Goal: Task Accomplishment & Management: Manage account settings

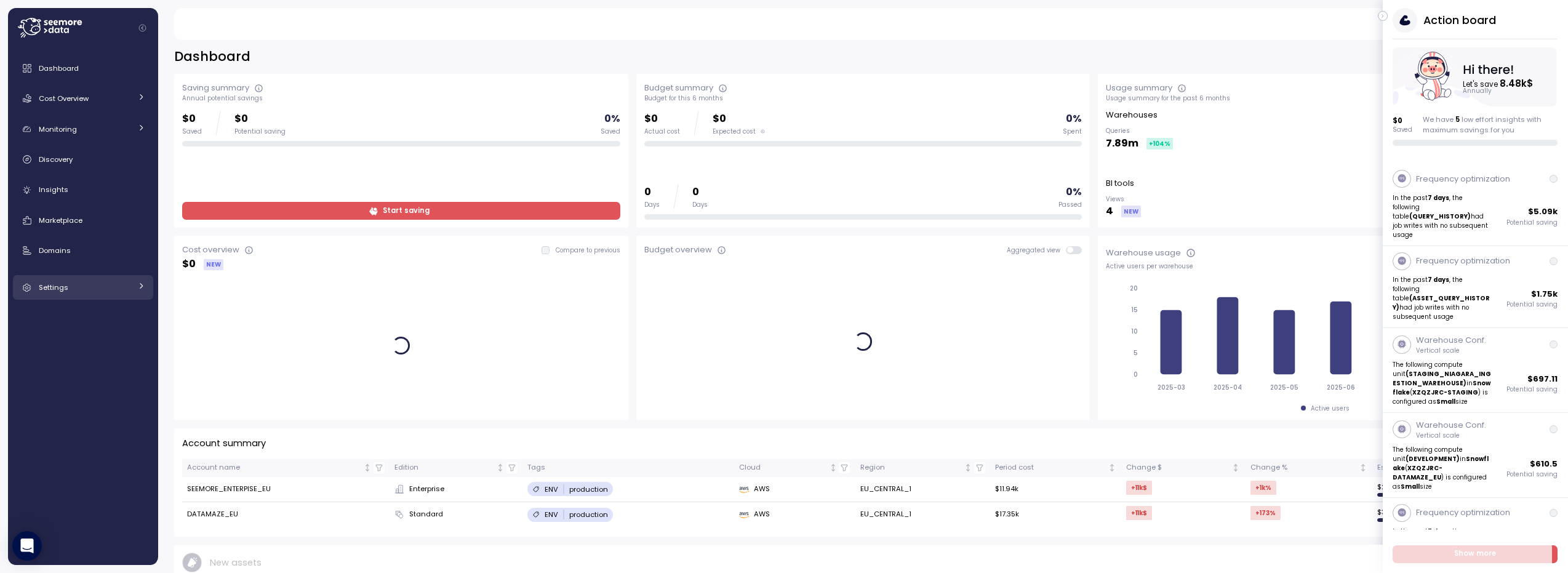
click at [28, 287] on icon at bounding box center [27, 288] width 13 height 13
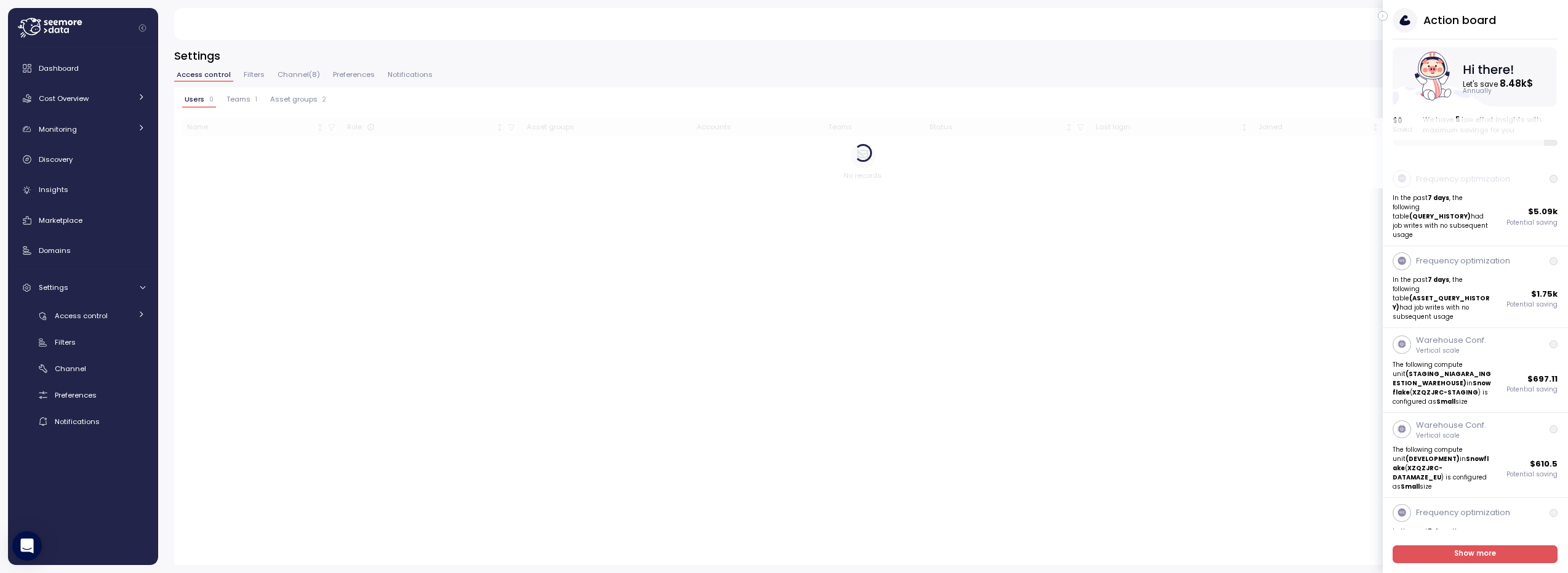
click at [1386, 19] on div "Action board Let's save 8.48k $ Annually $ 0 Saved We have 5 low effort insight…" at bounding box center [1475, 76] width 185 height 138
click at [1385, 16] on icon "button" at bounding box center [1383, 15] width 6 height 14
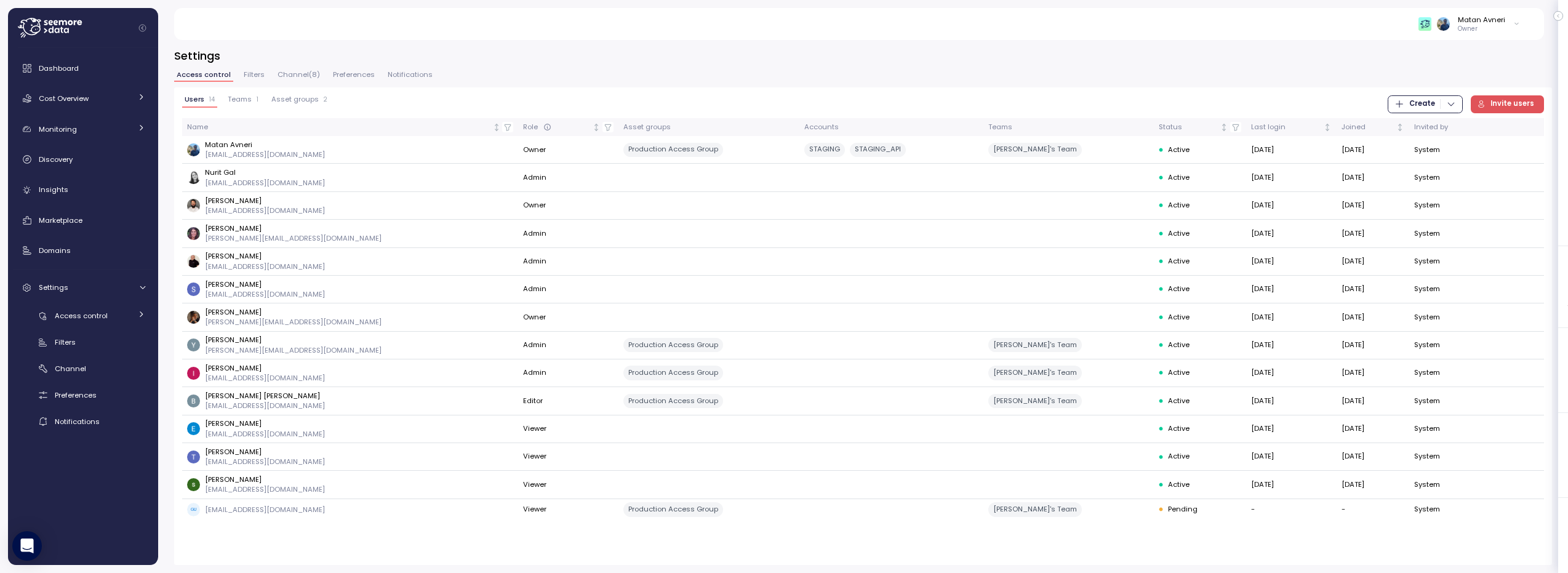
click at [243, 103] on span "Teams" at bounding box center [239, 100] width 24 height 7
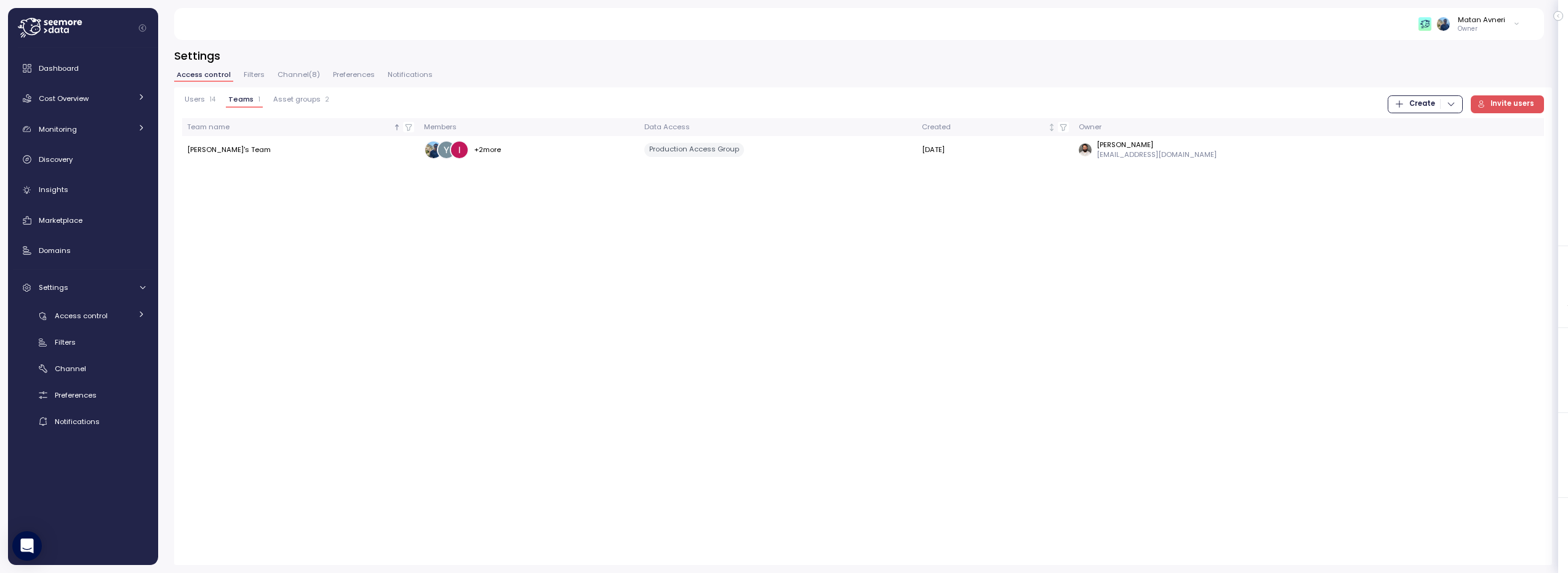
click at [1423, 103] on span "Create" at bounding box center [1423, 105] width 26 height 17
click at [1406, 130] on icon "button" at bounding box center [1405, 129] width 8 height 6
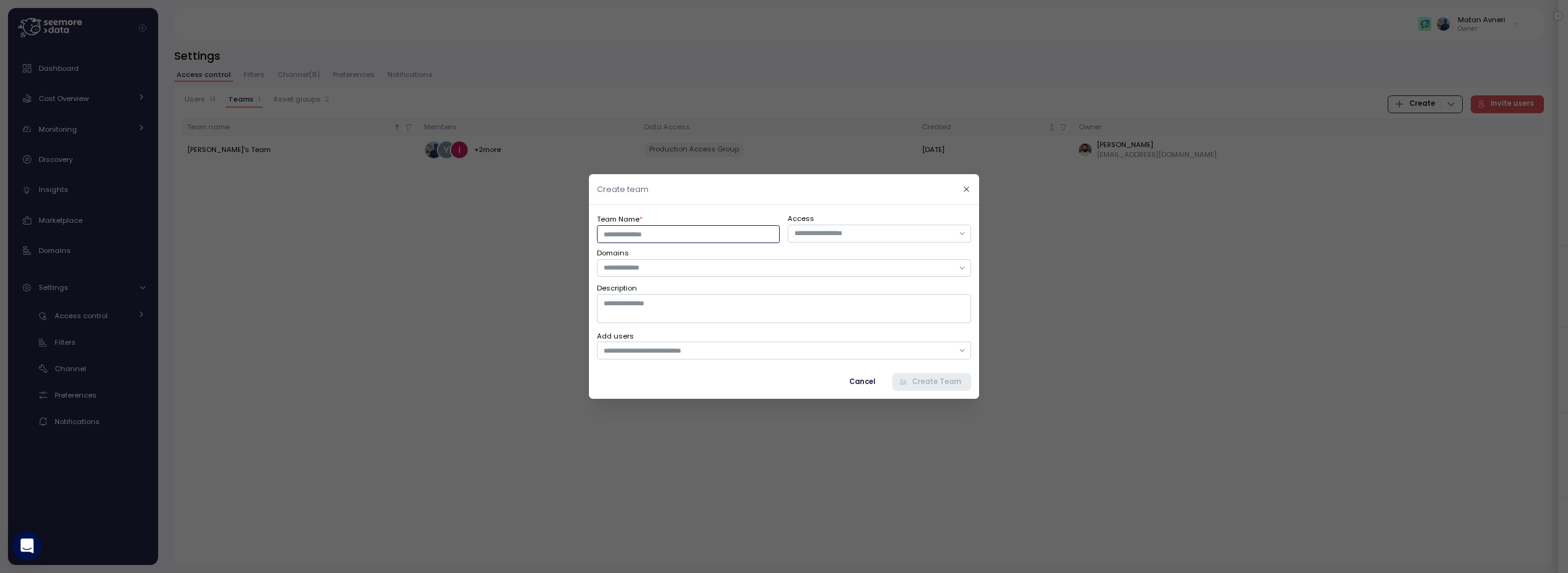
click at [724, 237] on input "Team Name *" at bounding box center [688, 234] width 183 height 18
type input "*******"
click at [856, 242] on div at bounding box center [880, 233] width 183 height 18
click at [845, 209] on div "Team Name * ******* Access Domains Description Add users Cancel Create Team" at bounding box center [784, 301] width 391 height 194
click at [680, 261] on div at bounding box center [784, 268] width 374 height 18
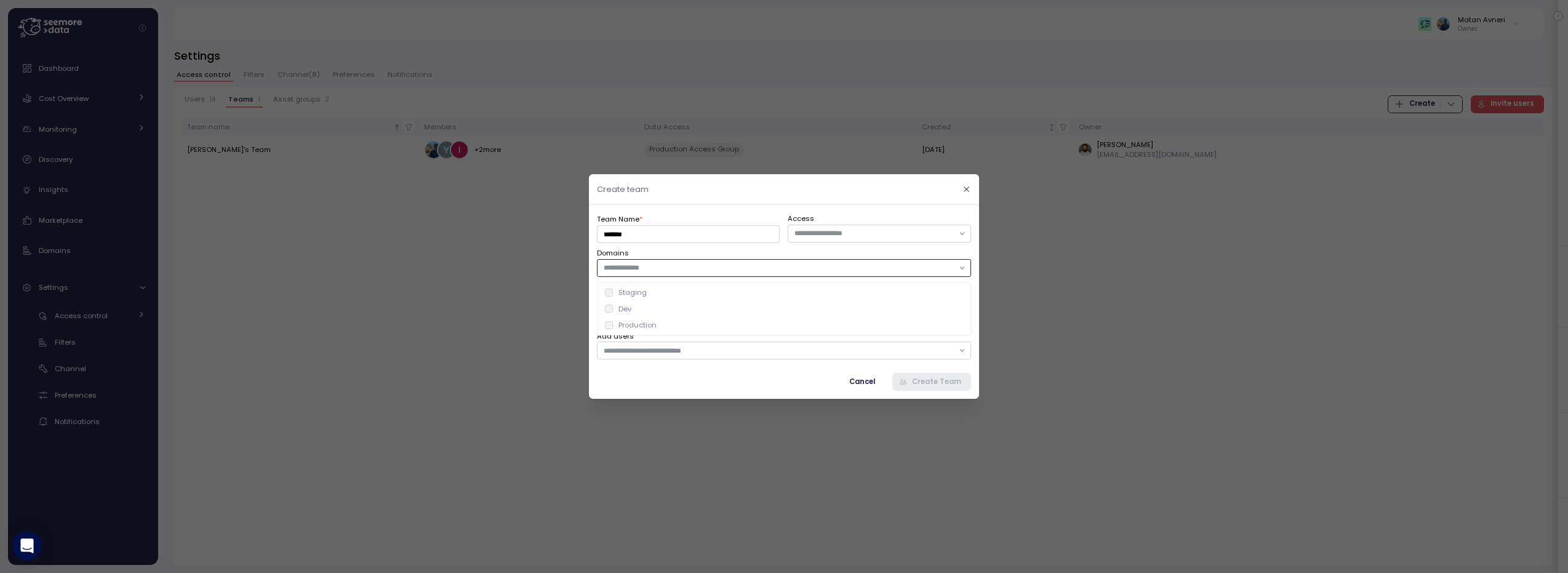
click at [658, 290] on div "Staging" at bounding box center [784, 292] width 359 height 10
click at [637, 318] on div "Production" at bounding box center [784, 325] width 369 height 16
click at [636, 312] on div "Dev" at bounding box center [784, 309] width 359 height 10
click at [717, 209] on div "Team Name * ******* Access Domains Staging Production Dev Description Add users…" at bounding box center [784, 301] width 391 height 194
click at [788, 347] on input "text" at bounding box center [779, 351] width 350 height 11
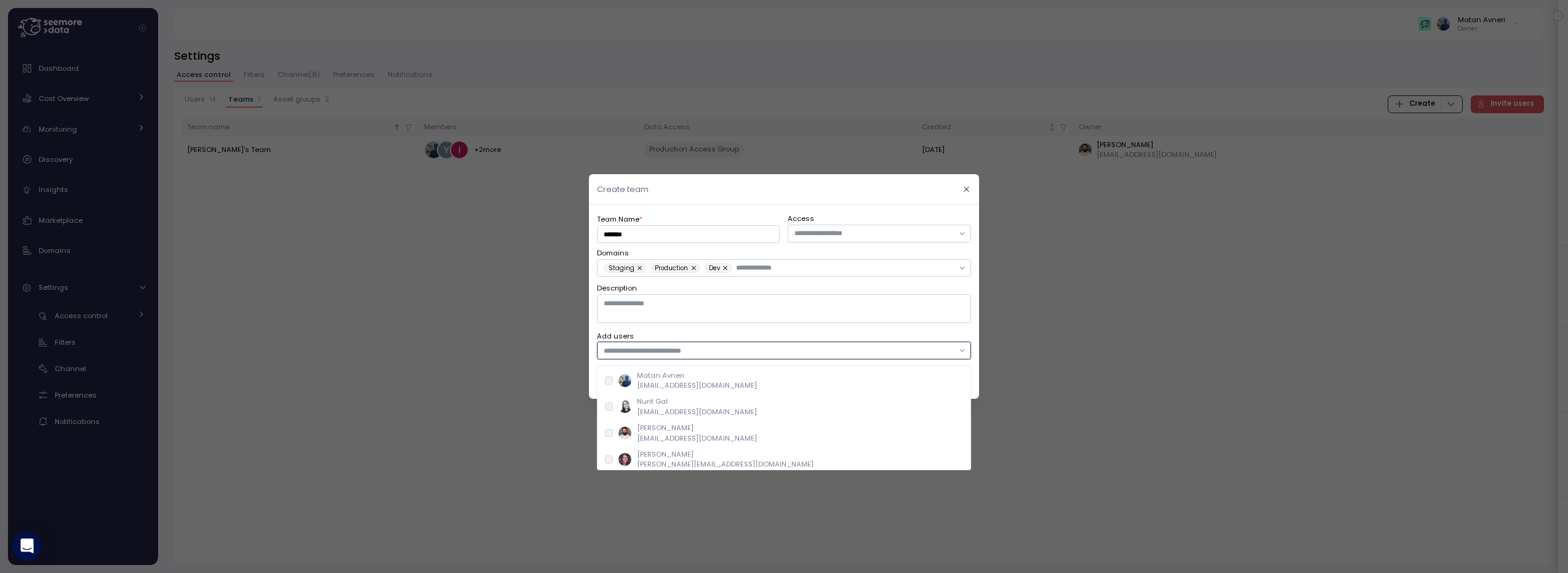
click at [719, 404] on div "Nurit Gal [EMAIL_ADDRESS][DOMAIN_NAME]" at bounding box center [784, 407] width 359 height 20
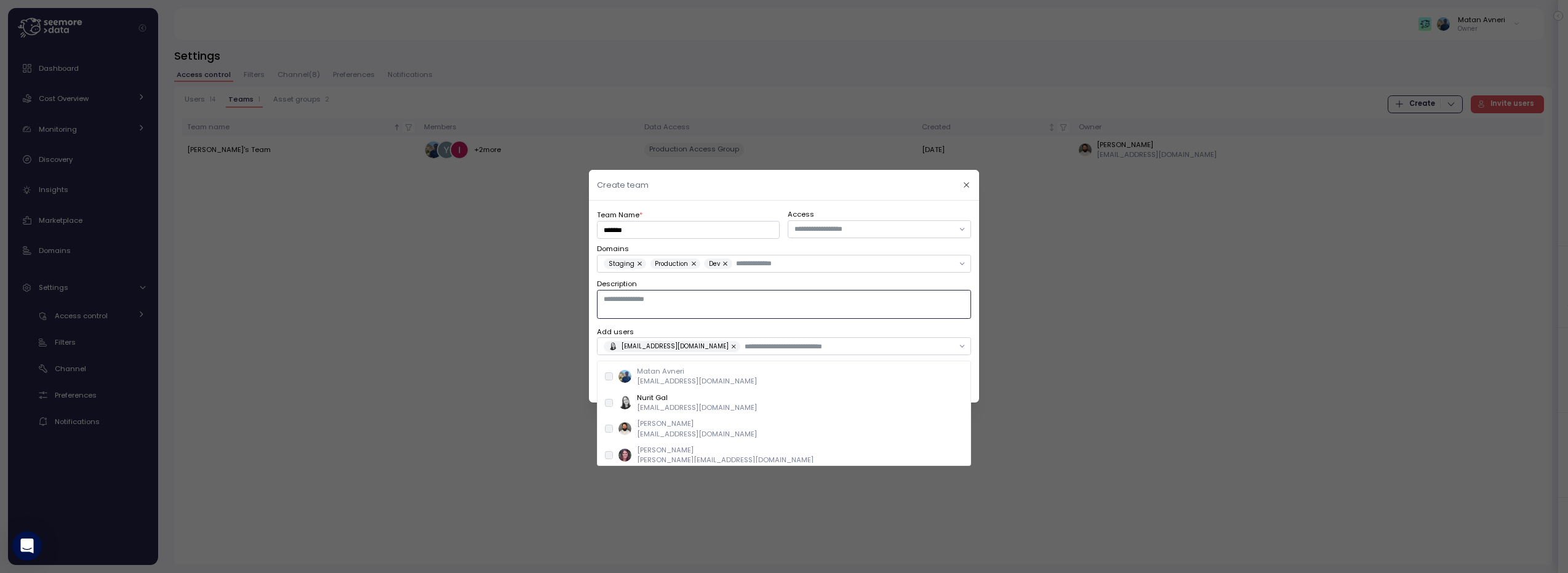
click at [771, 306] on textarea "Description" at bounding box center [784, 304] width 374 height 28
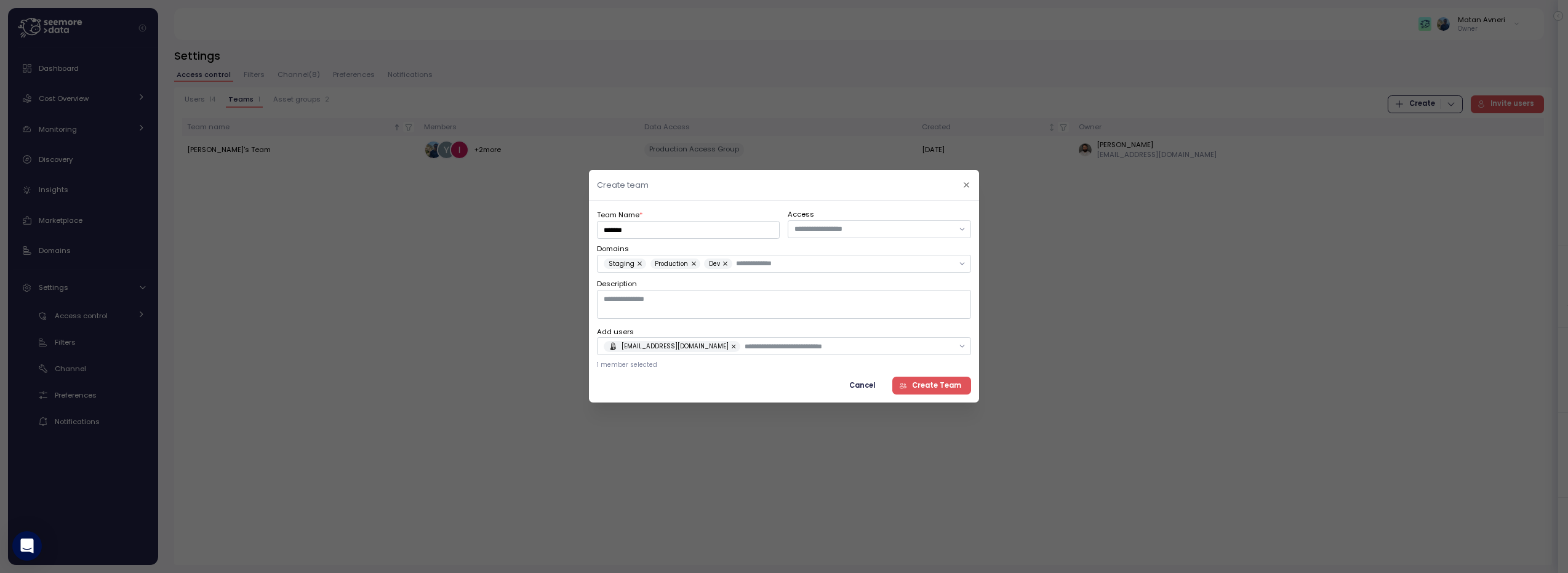
click at [955, 390] on span "Create Team" at bounding box center [937, 385] width 49 height 17
